Goal: Task Accomplishment & Management: Manage account settings

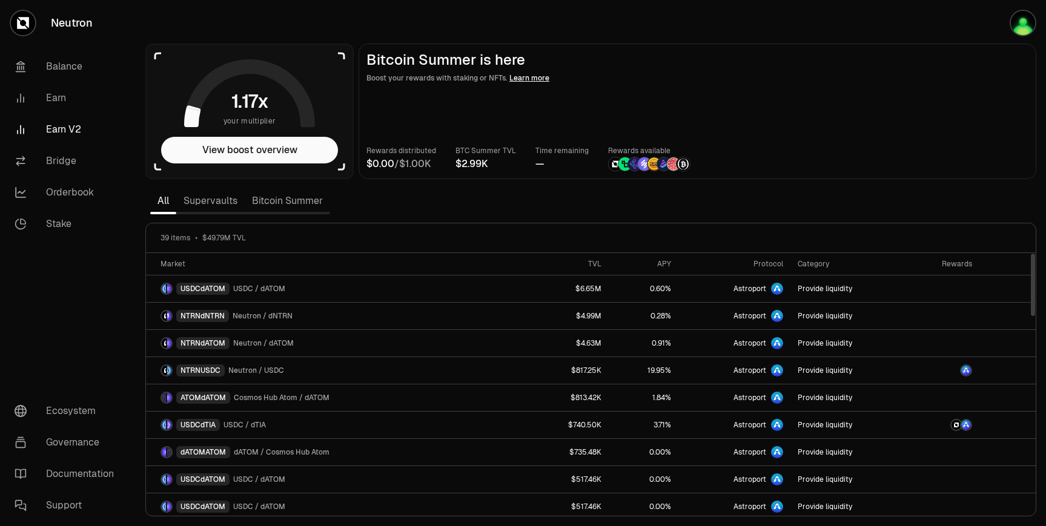
click at [299, 205] on link "Bitcoin Summer" at bounding box center [287, 201] width 85 height 24
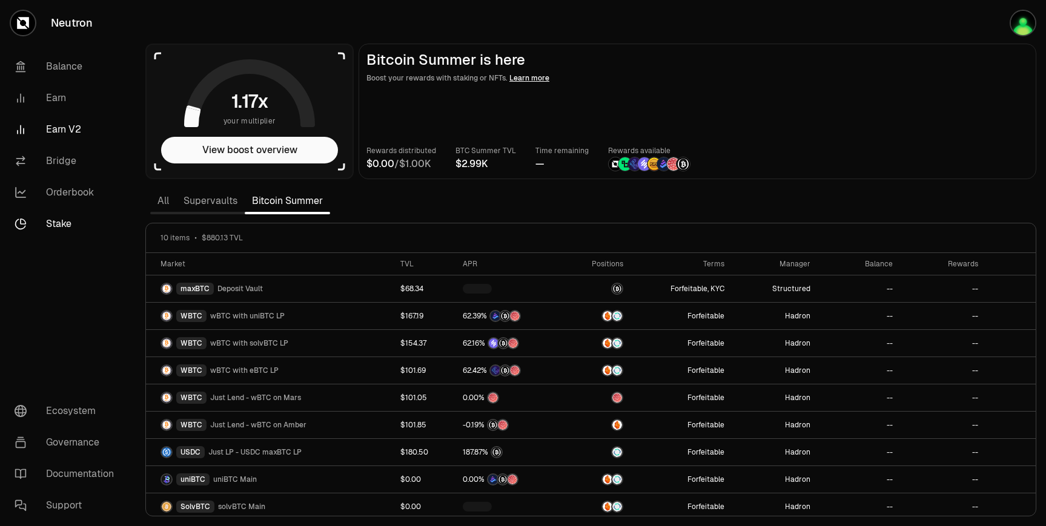
click at [82, 221] on link "Stake" at bounding box center [68, 224] width 126 height 32
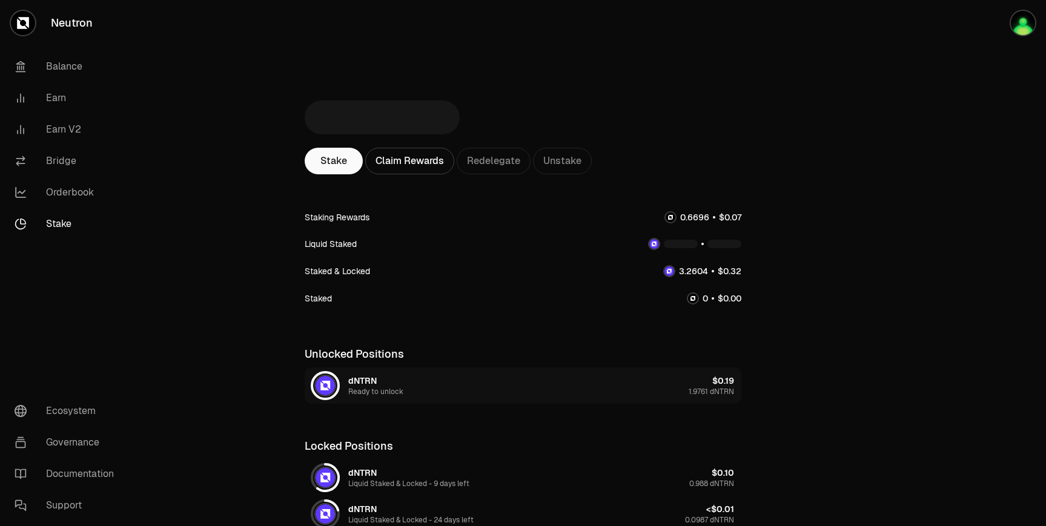
click at [420, 379] on button "dNTRN Ready to unlock $0.19 1.9761 dNTRN" at bounding box center [523, 386] width 437 height 36
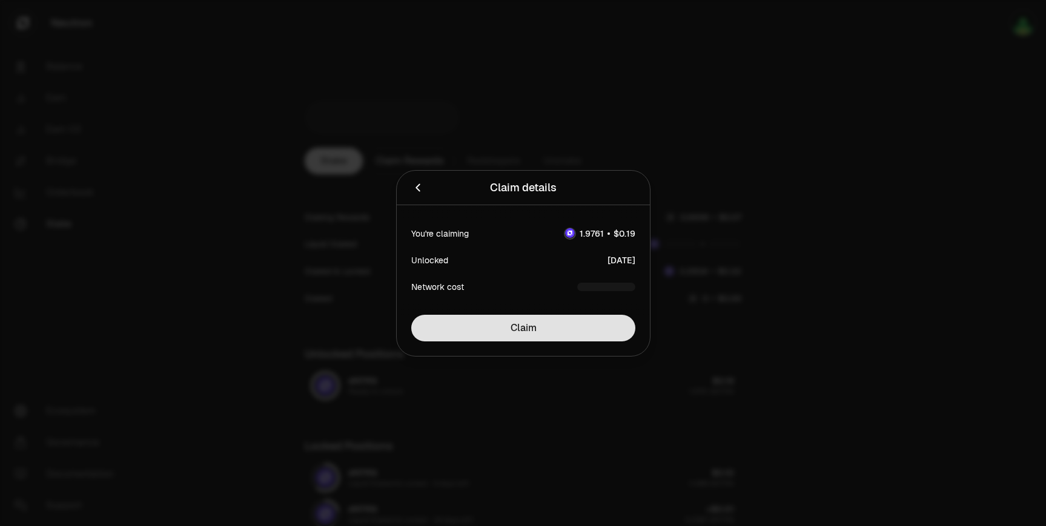
click at [521, 330] on button "Claim" at bounding box center [523, 328] width 224 height 27
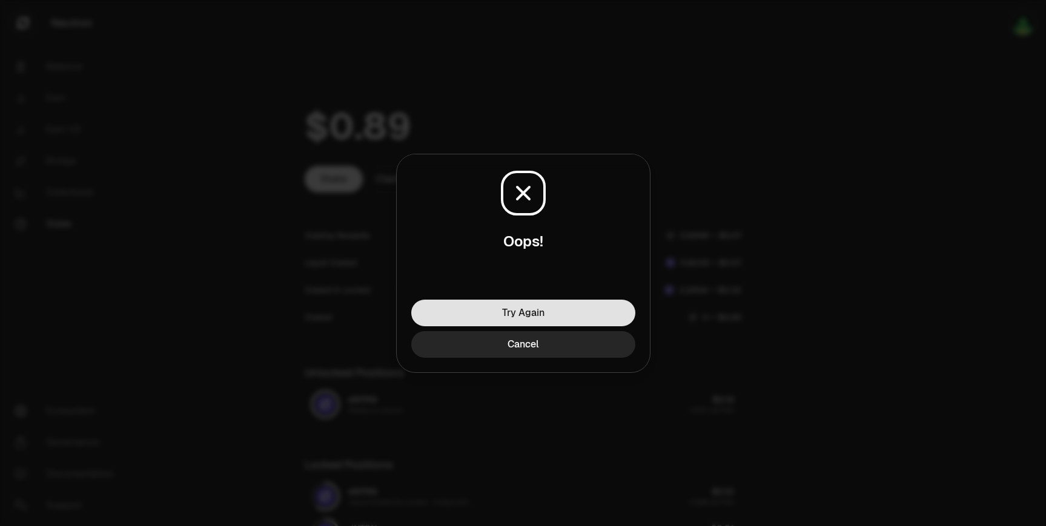
click at [536, 315] on button "Try Again" at bounding box center [523, 313] width 224 height 27
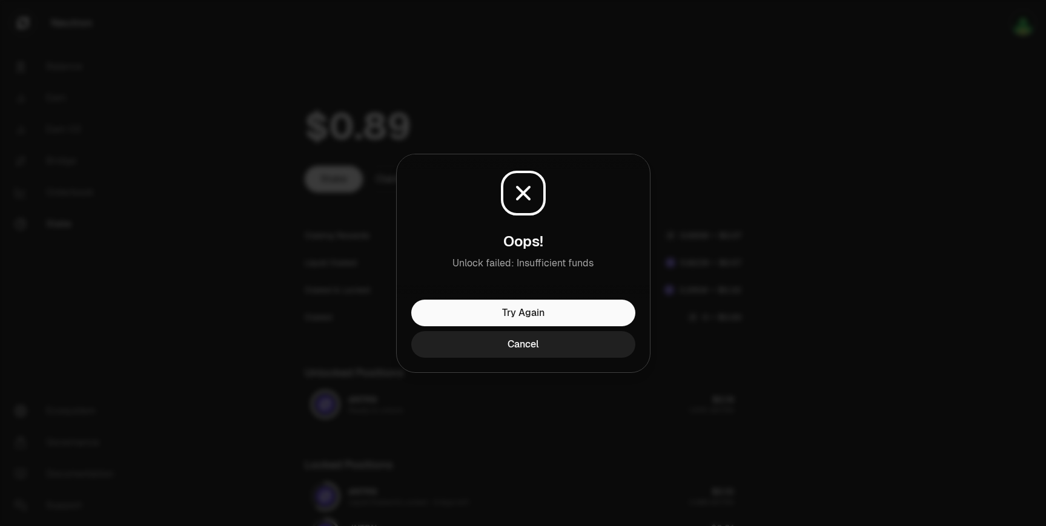
click at [557, 349] on button "Cancel" at bounding box center [523, 344] width 224 height 27
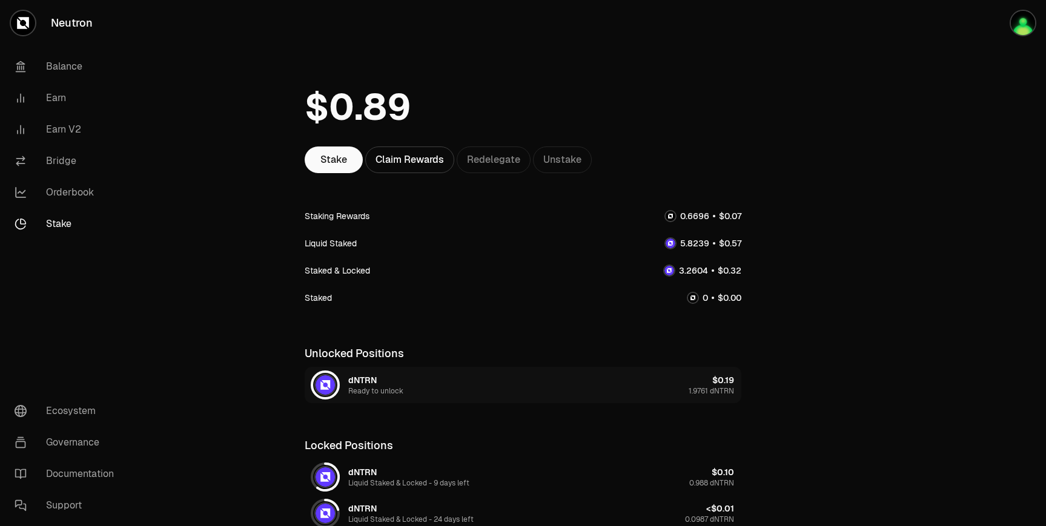
scroll to position [24, 0]
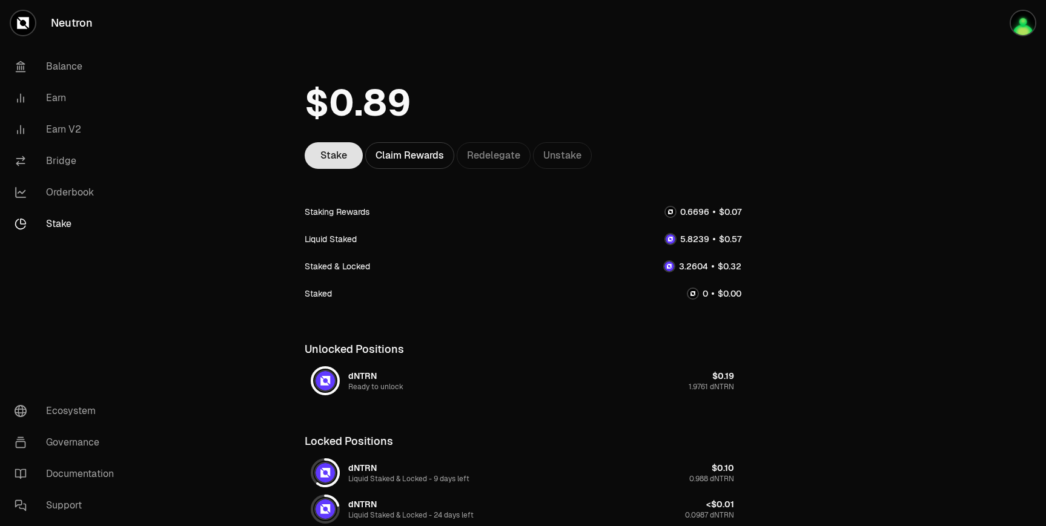
click at [330, 163] on link "Stake" at bounding box center [334, 155] width 58 height 27
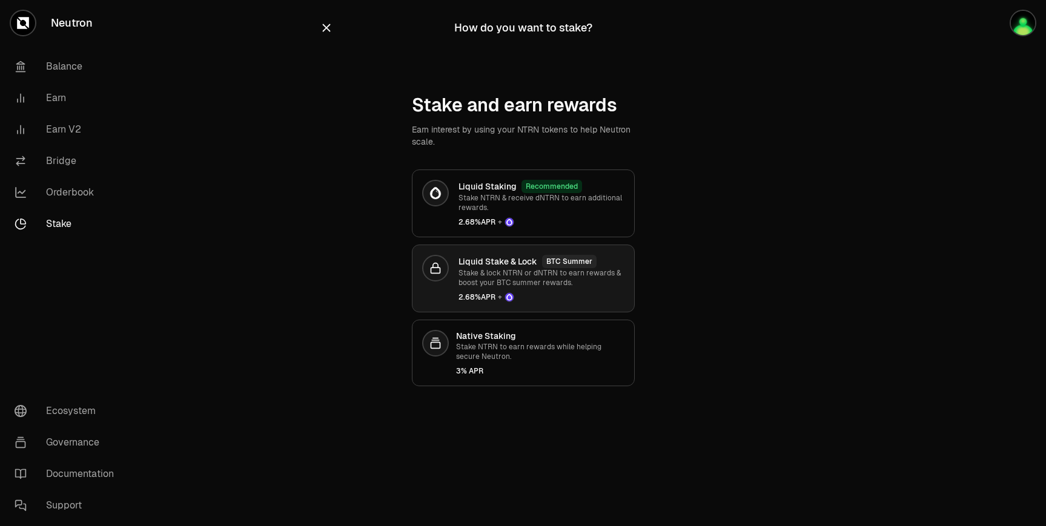
click at [497, 290] on div "Liquid Stake & Lock BTC Summer Stake & lock NTRN or dNTRN to earn rewards & boo…" at bounding box center [542, 278] width 166 height 47
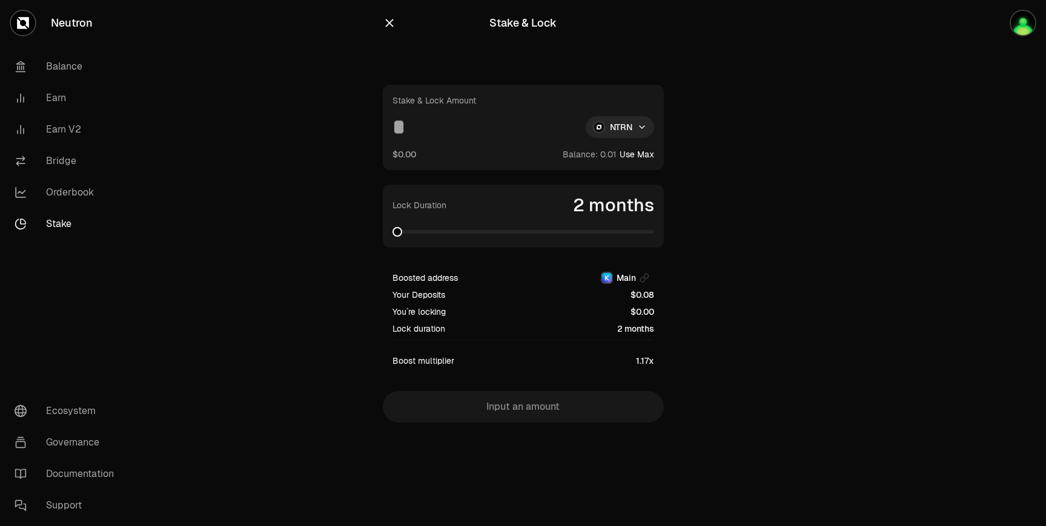
click at [436, 133] on input at bounding box center [485, 127] width 184 height 22
type input "*"
click at [589, 127] on html "Neutron Balance Earn Earn V2 Bridge Orderbook Stake Ecosystem Governance Docume…" at bounding box center [523, 263] width 1046 height 526
click at [599, 163] on div "NTRN" at bounding box center [620, 156] width 110 height 24
click at [614, 136] on html "Neutron Balance Earn Earn V2 Bridge Orderbook Stake Ecosystem Governance Docume…" at bounding box center [523, 263] width 1046 height 526
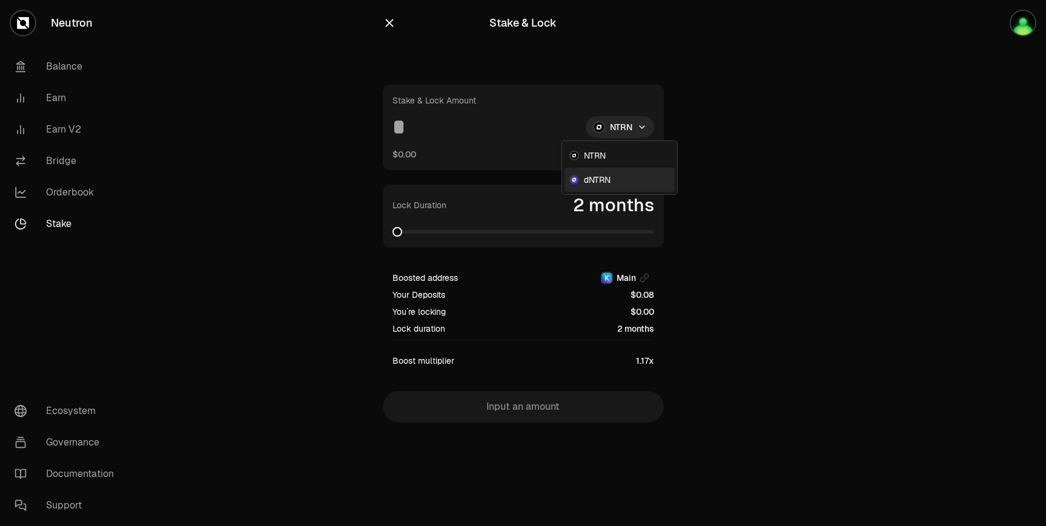
click at [602, 182] on span "dNTRN" at bounding box center [597, 180] width 27 height 12
click at [449, 147] on div "Stake & Lock Amount dNTRN $0.00 Balance: Use Max" at bounding box center [523, 127] width 281 height 85
click at [428, 133] on input at bounding box center [482, 127] width 178 height 22
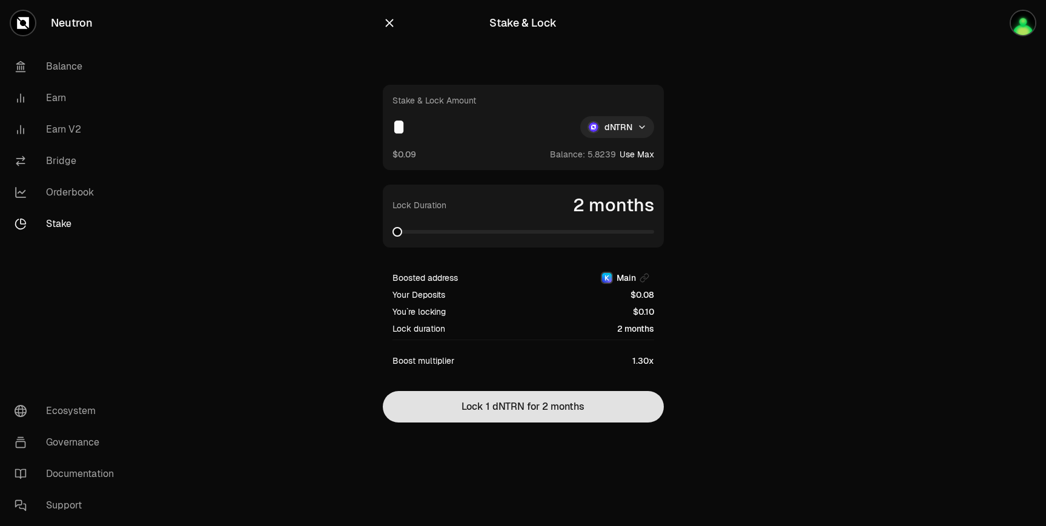
type input "*"
click at [496, 420] on button "Lock 1 dNTRN for 2 months" at bounding box center [523, 407] width 281 height 32
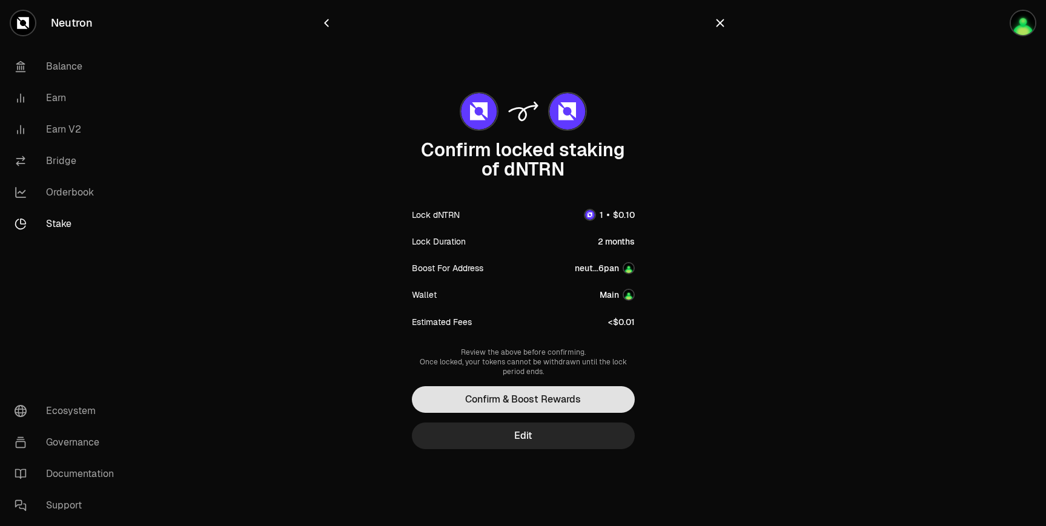
click at [561, 400] on button "Confirm & Boost Rewards" at bounding box center [523, 400] width 223 height 27
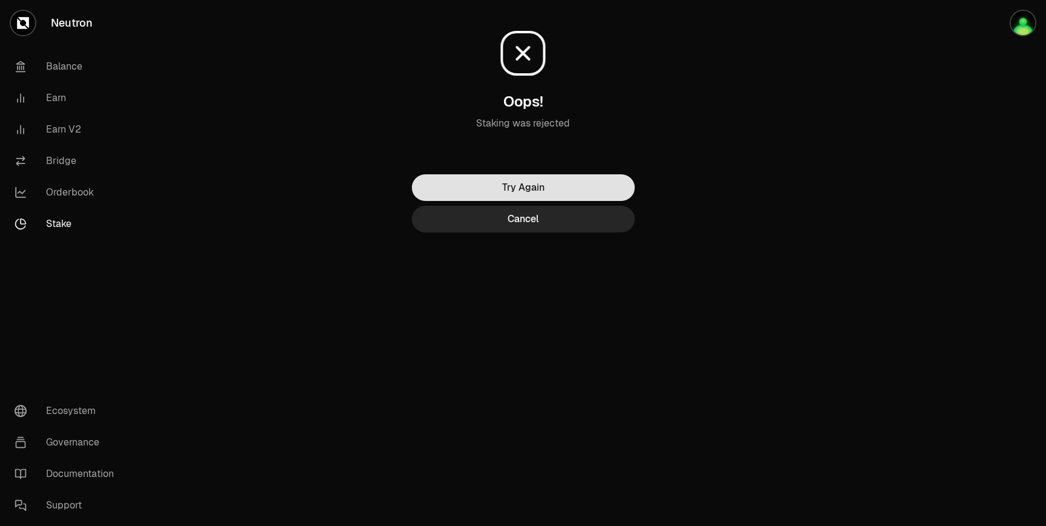
click at [568, 188] on button "Try Again" at bounding box center [523, 187] width 223 height 27
click at [605, 190] on button "Try Again" at bounding box center [523, 187] width 223 height 27
click at [568, 182] on button "Try Again" at bounding box center [523, 187] width 223 height 27
click at [535, 186] on button "Try Again" at bounding box center [523, 187] width 223 height 27
click at [495, 194] on button "Try Again" at bounding box center [523, 187] width 223 height 27
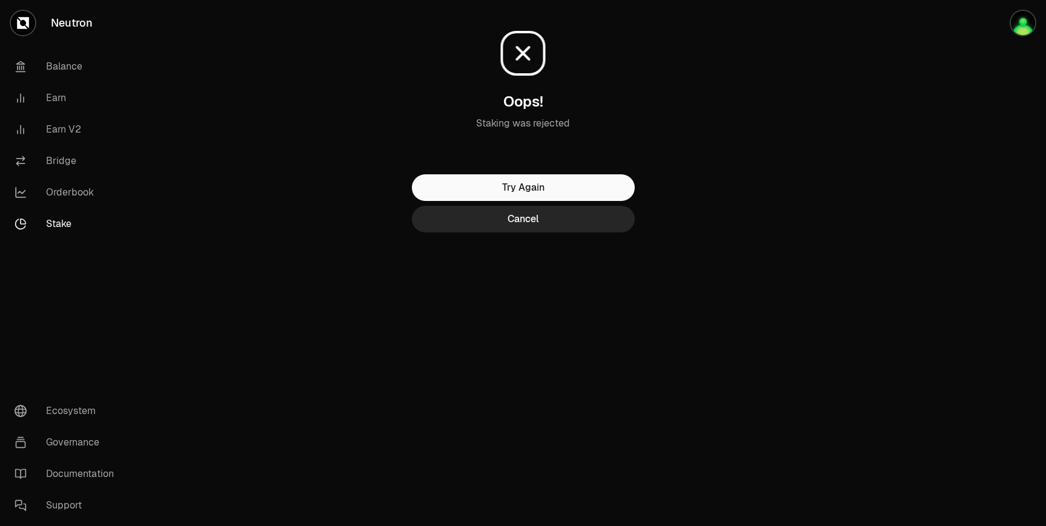
click at [510, 234] on div "Oops! [PERSON_NAME] was rejected Try Again Cancel" at bounding box center [523, 140] width 436 height 281
click at [514, 225] on button "Cancel" at bounding box center [523, 219] width 223 height 27
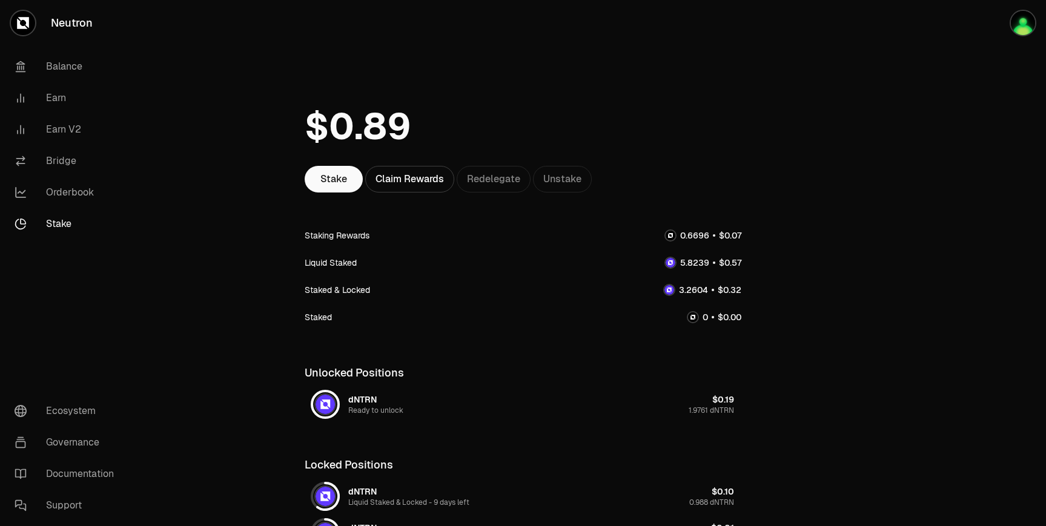
click at [319, 196] on div "Stake Claim Rewards Redelegate Unstake Staking Rewards Liquid Staked Staked & L…" at bounding box center [523, 401] width 437 height 629
click at [336, 175] on link "Stake" at bounding box center [334, 179] width 58 height 27
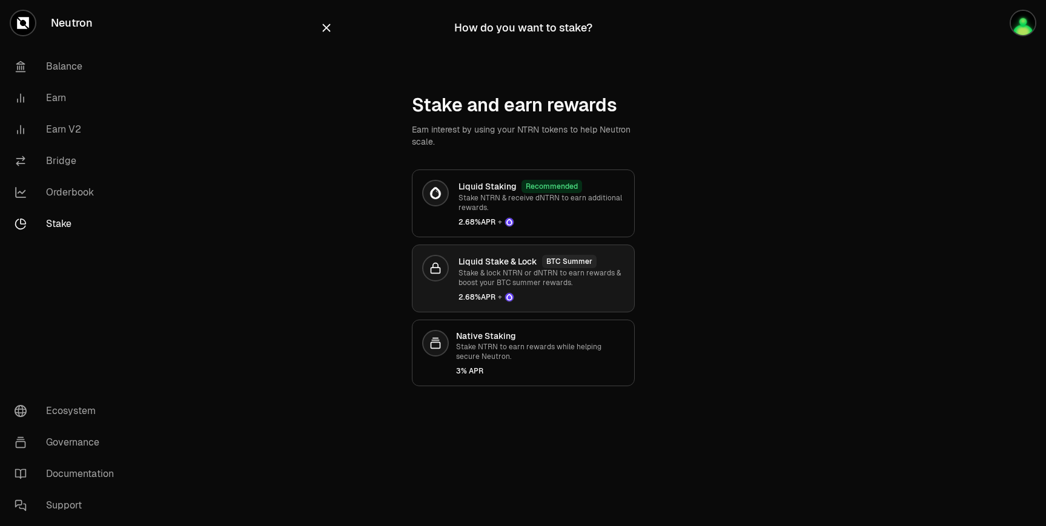
click at [538, 294] on span "2.68% APR +" at bounding box center [542, 298] width 166 height 10
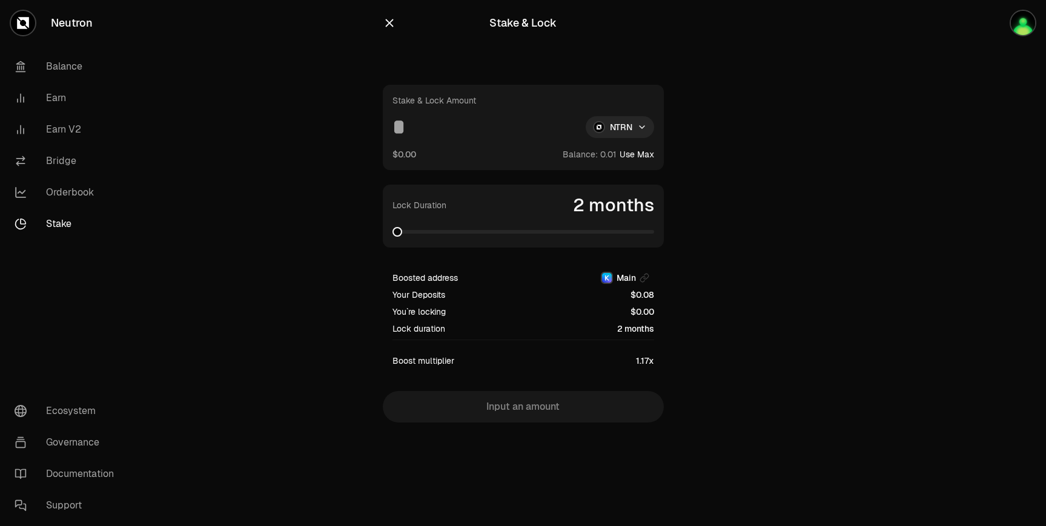
click at [468, 123] on input at bounding box center [485, 127] width 184 height 22
click at [619, 127] on html "Neutron Balance Earn Earn V2 Bridge Orderbook Stake Ecosystem Governance Docume…" at bounding box center [523, 263] width 1046 height 526
click at [594, 180] on span "dNTRN" at bounding box center [597, 180] width 27 height 12
click at [413, 107] on div "Stake & Lock Amount dNTRN $0.00 Balance: Use Max" at bounding box center [523, 127] width 281 height 85
click at [413, 120] on input at bounding box center [482, 127] width 178 height 22
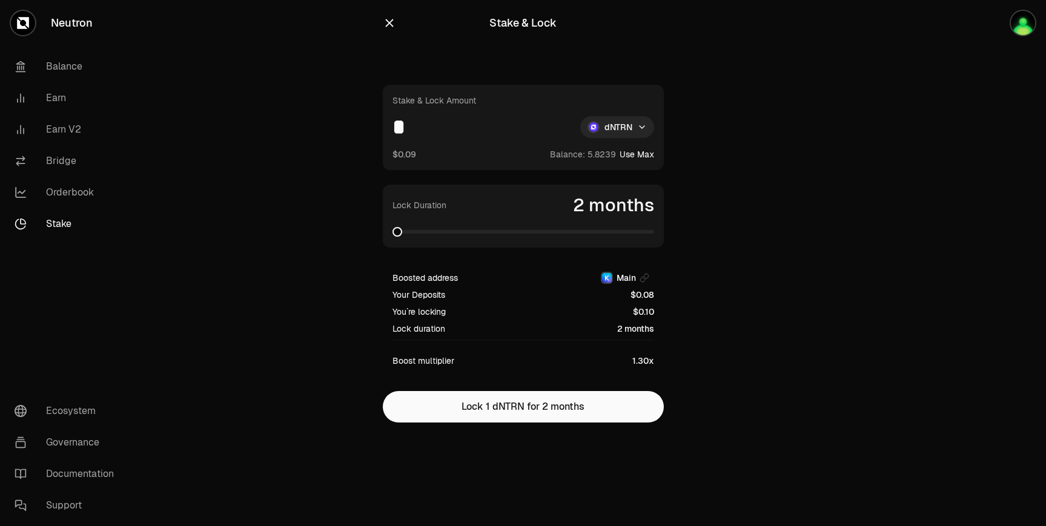
type input "*"
click at [568, 384] on div "Stake & Lock Amount * dNTRN $0.09 Balance: Use Max Lock Duration 2 months Boost…" at bounding box center [523, 254] width 281 height 338
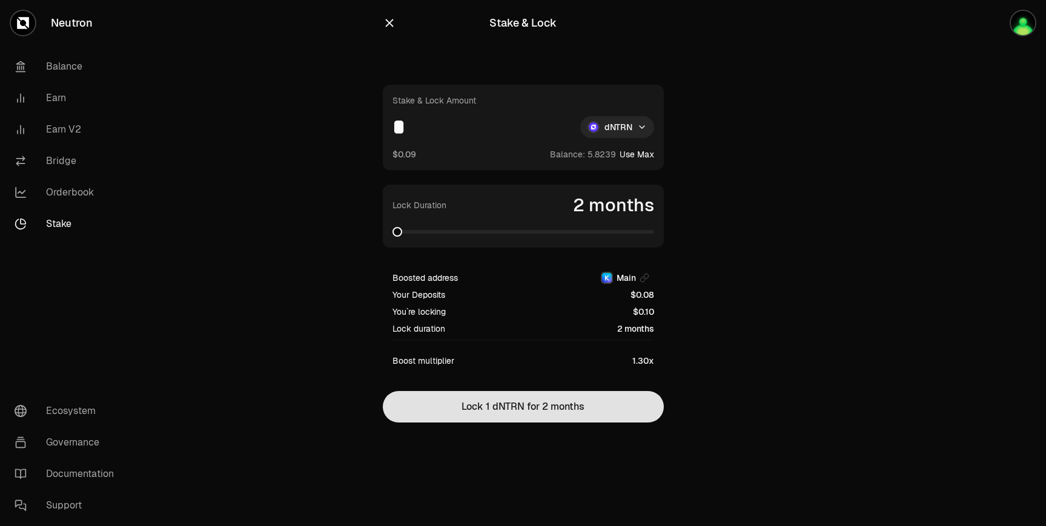
click at [573, 397] on button "Lock 1 dNTRN for 2 months" at bounding box center [523, 407] width 281 height 32
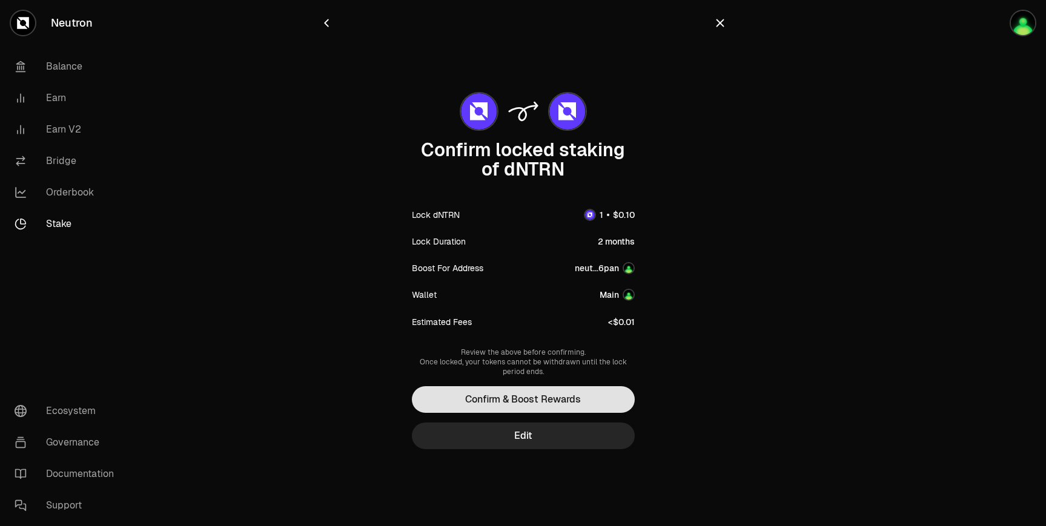
click at [574, 402] on button "Confirm & Boost Rewards" at bounding box center [523, 400] width 223 height 27
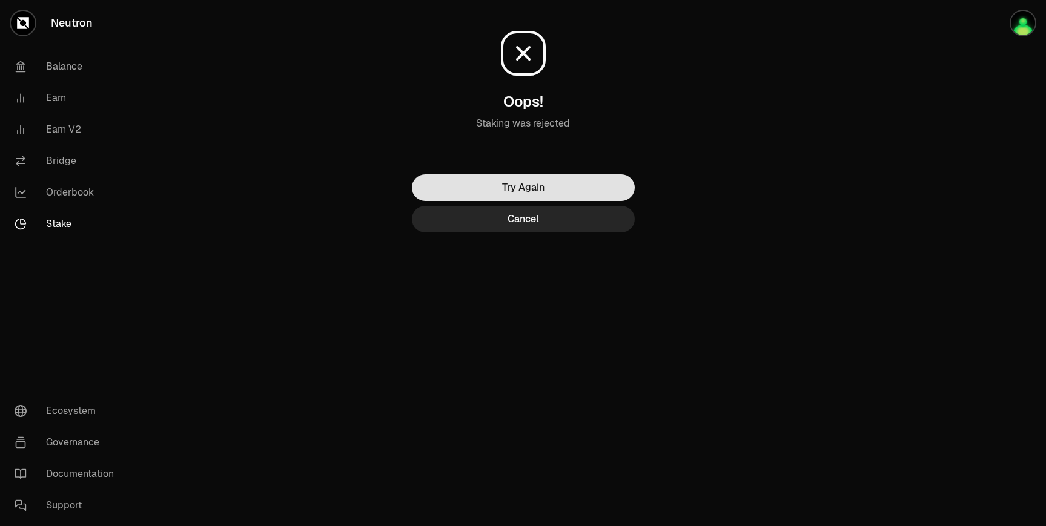
click at [551, 190] on button "Try Again" at bounding box center [523, 187] width 223 height 27
click at [533, 223] on button "Cancel" at bounding box center [523, 219] width 223 height 27
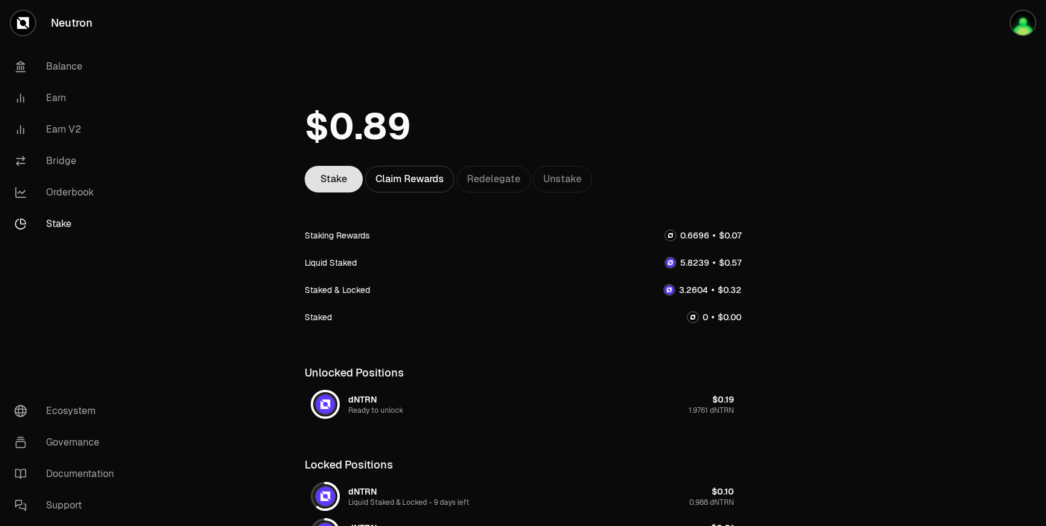
click at [326, 170] on link "Stake" at bounding box center [334, 179] width 58 height 27
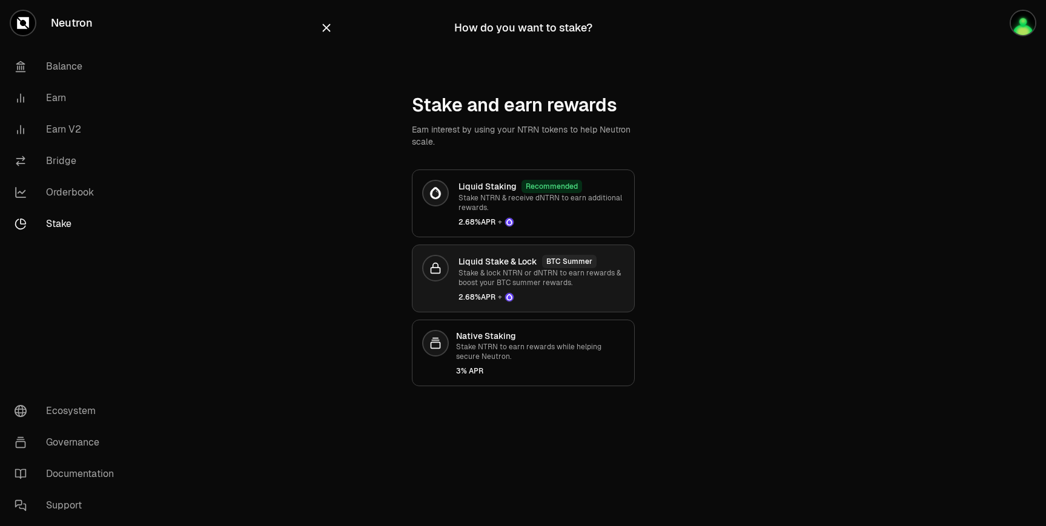
click at [563, 287] on p "Stake & lock NTRN or dNTRN to earn rewards & boost your BTC summer rewards." at bounding box center [542, 277] width 166 height 19
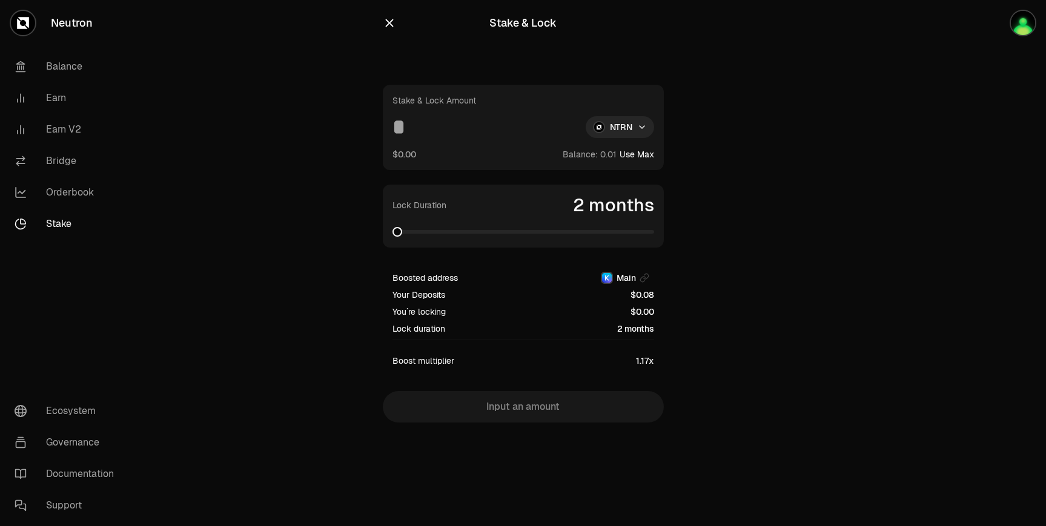
click at [427, 128] on input at bounding box center [485, 127] width 184 height 22
type input "*"
click at [594, 130] on html "Neutron Balance Earn Earn V2 Bridge Orderbook Stake Ecosystem Governance Docume…" at bounding box center [523, 263] width 1046 height 526
click at [595, 184] on span "dNTRN" at bounding box center [597, 180] width 27 height 12
click at [430, 122] on input at bounding box center [482, 127] width 178 height 22
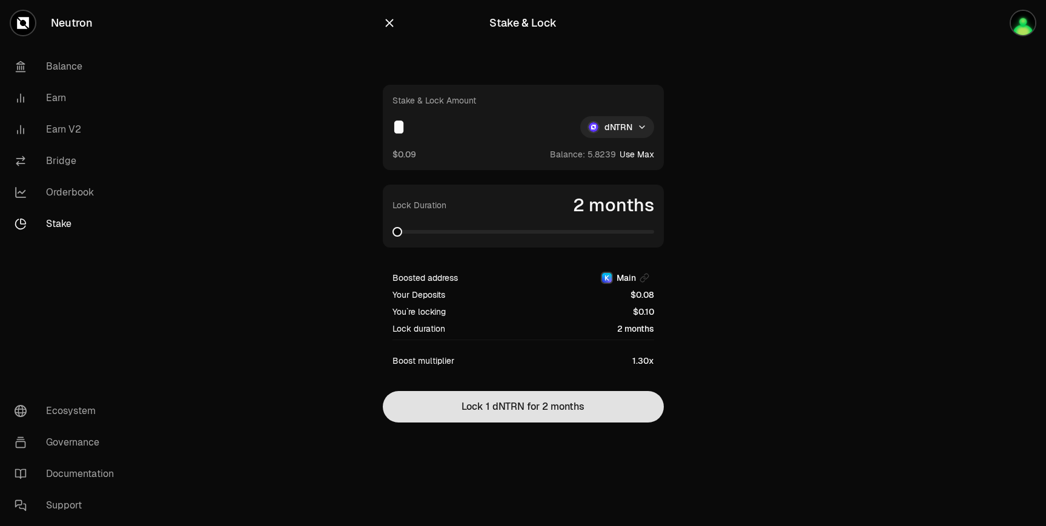
type input "*"
click at [495, 403] on button "Lock 1 dNTRN for 2 months" at bounding box center [523, 407] width 281 height 32
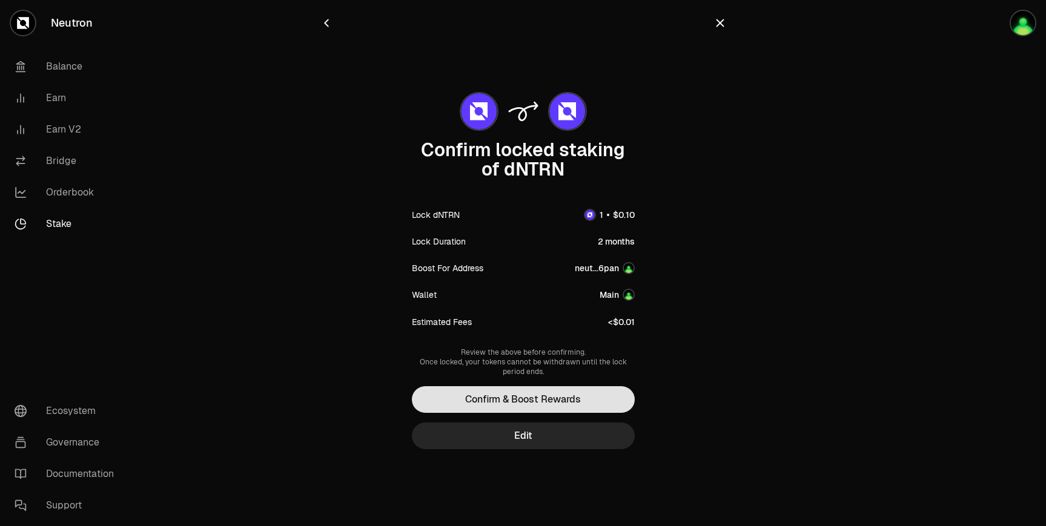
click at [545, 407] on button "Confirm & Boost Rewards" at bounding box center [523, 400] width 223 height 27
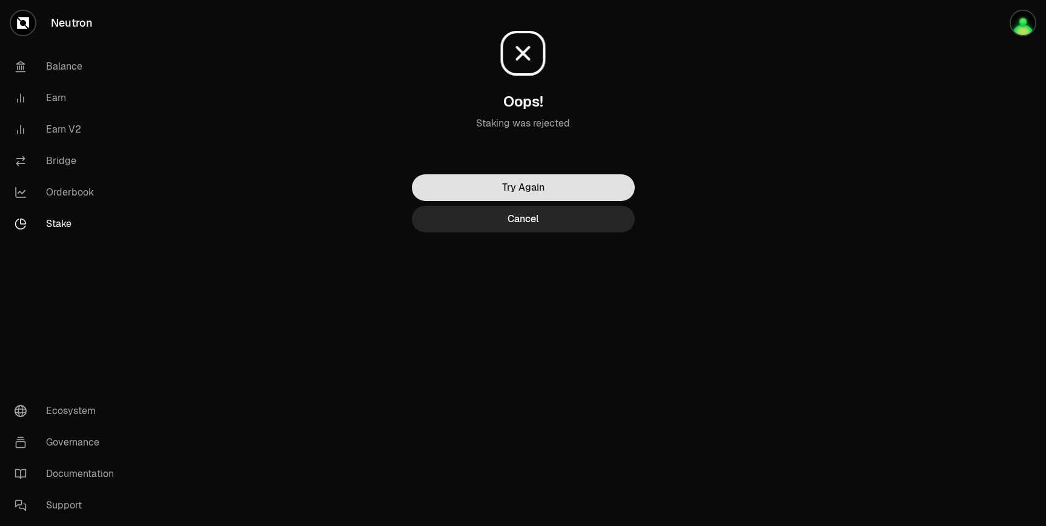
click at [541, 188] on button "Try Again" at bounding box center [523, 187] width 223 height 27
click at [525, 186] on button "Try Again" at bounding box center [523, 187] width 223 height 27
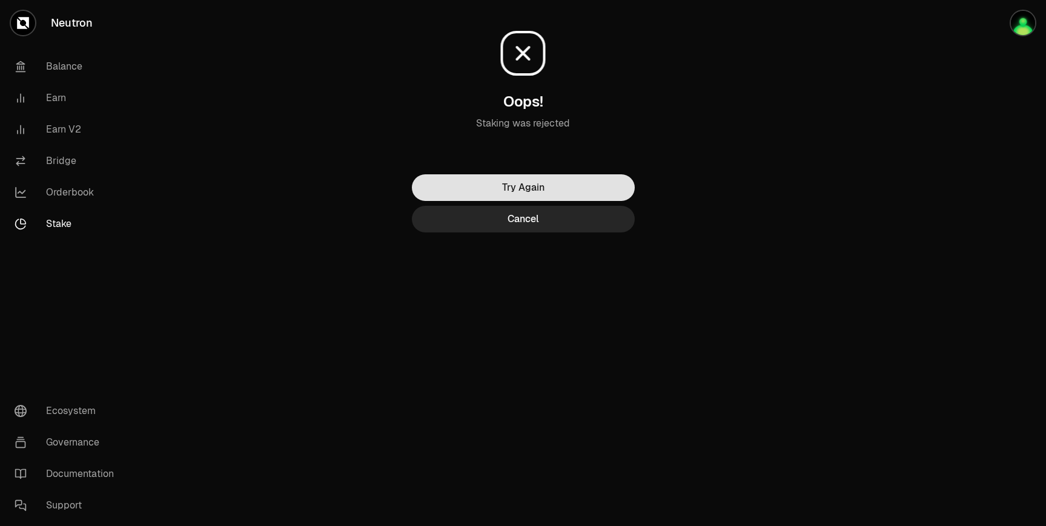
click at [525, 186] on button "Try Again" at bounding box center [523, 187] width 223 height 27
click at [565, 186] on button "Try Again" at bounding box center [523, 187] width 223 height 27
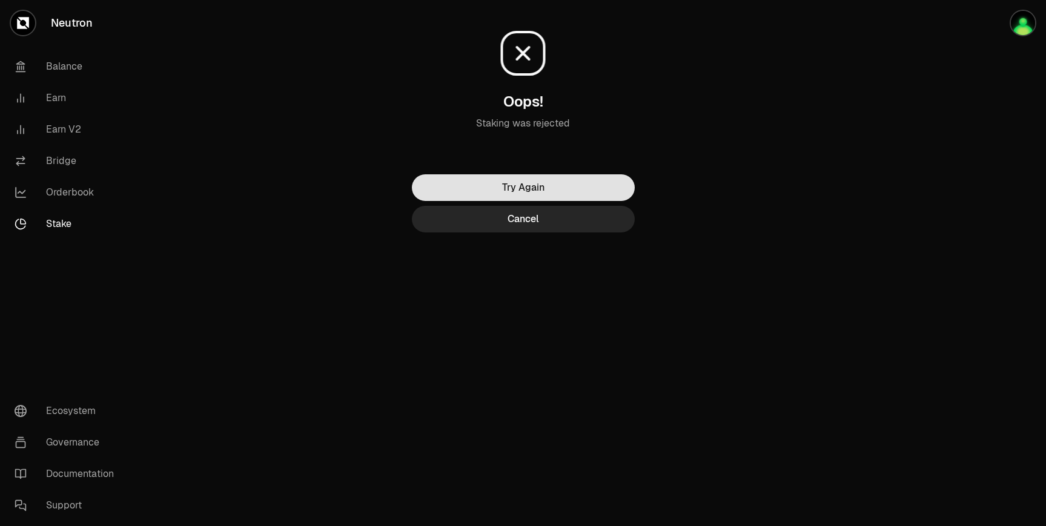
click at [565, 186] on button "Try Again" at bounding box center [523, 187] width 223 height 27
